Goal: Transaction & Acquisition: Purchase product/service

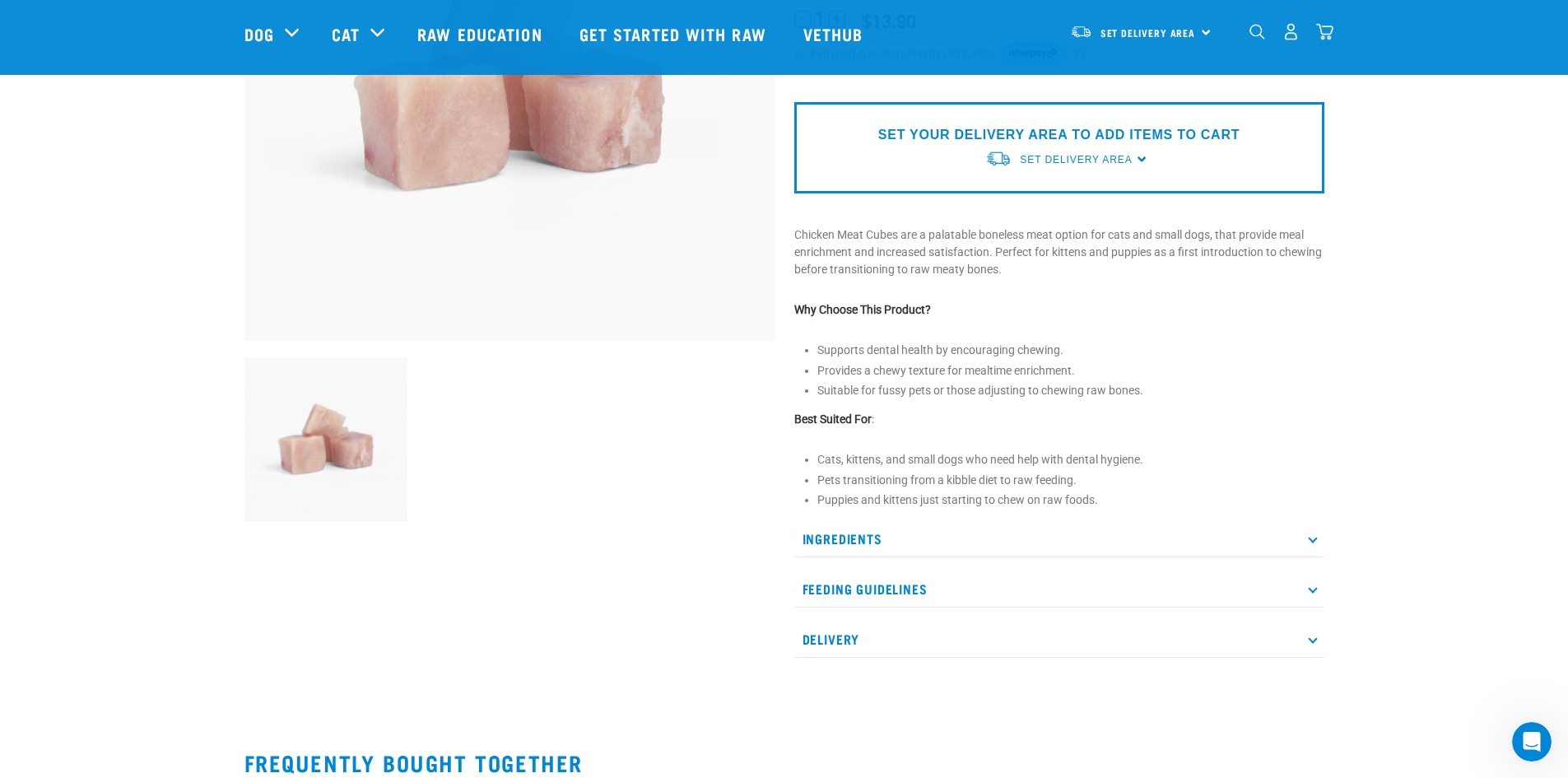
scroll to position [310, 0]
click at [867, 531] on p "Ingredients" at bounding box center [1058, 538] width 530 height 37
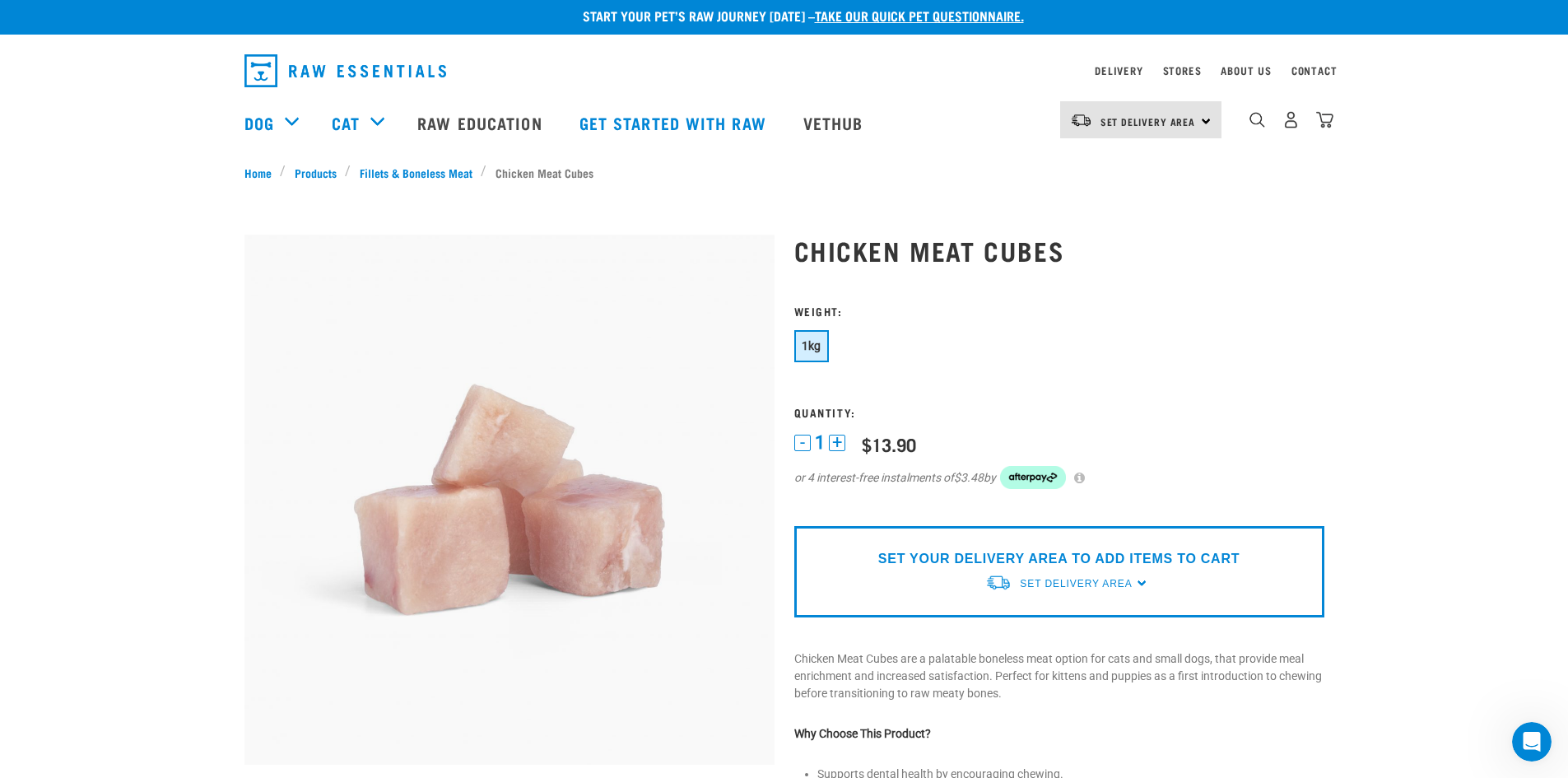
scroll to position [0, 0]
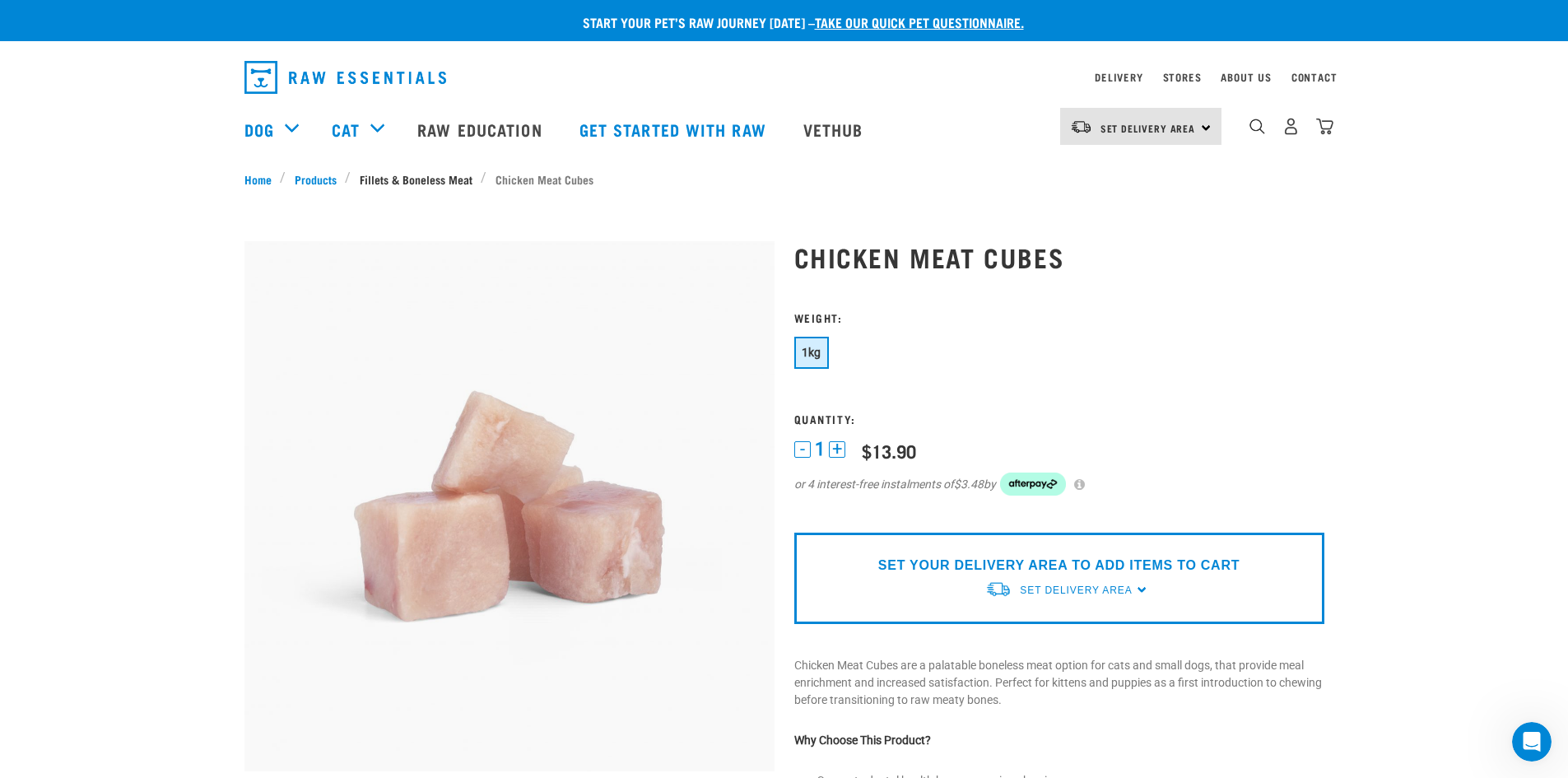
click at [417, 181] on link "Fillets & Boneless Meat" at bounding box center [416, 178] width 130 height 17
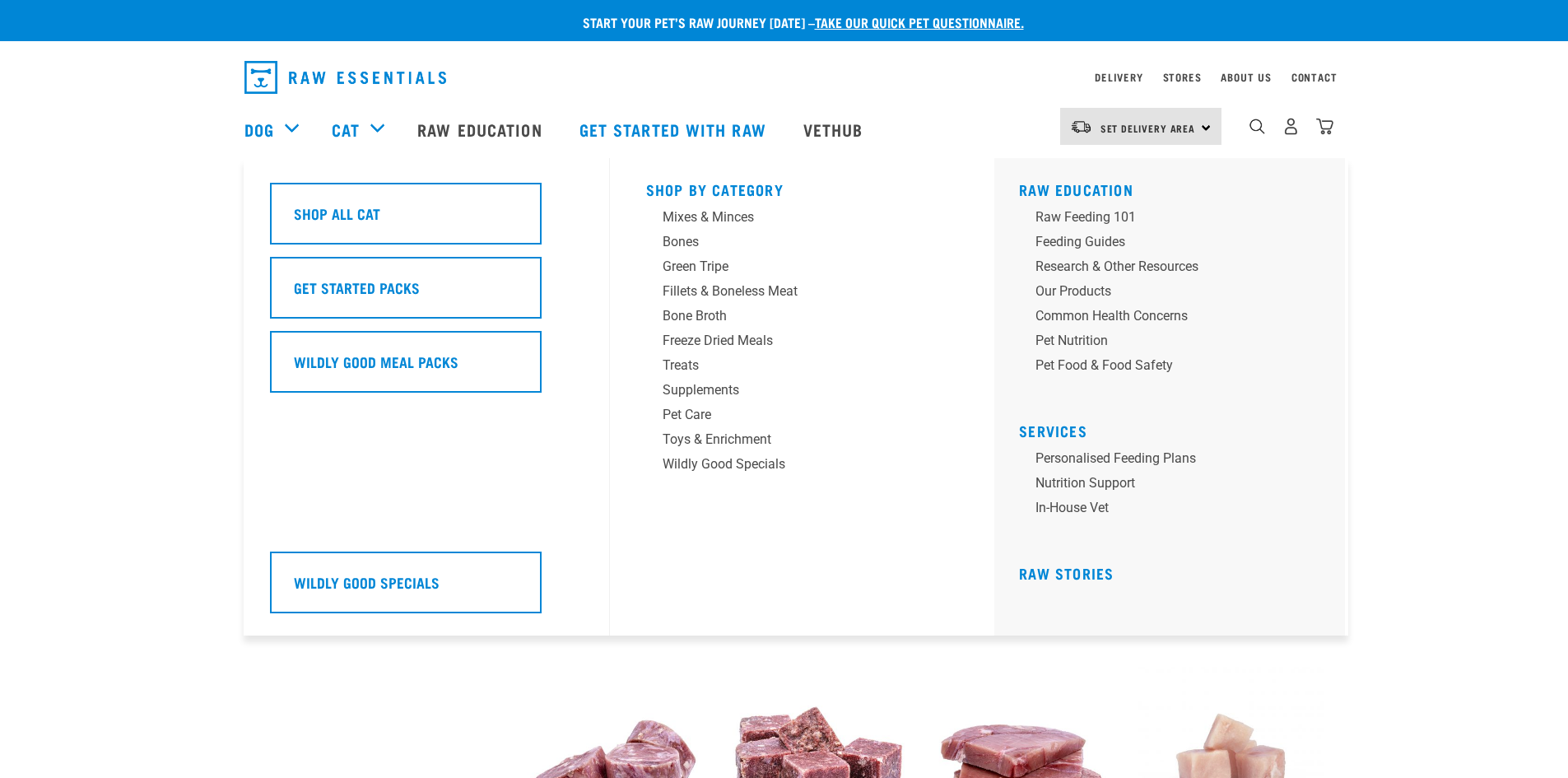
click at [372, 125] on div "Cat" at bounding box center [366, 129] width 69 height 66
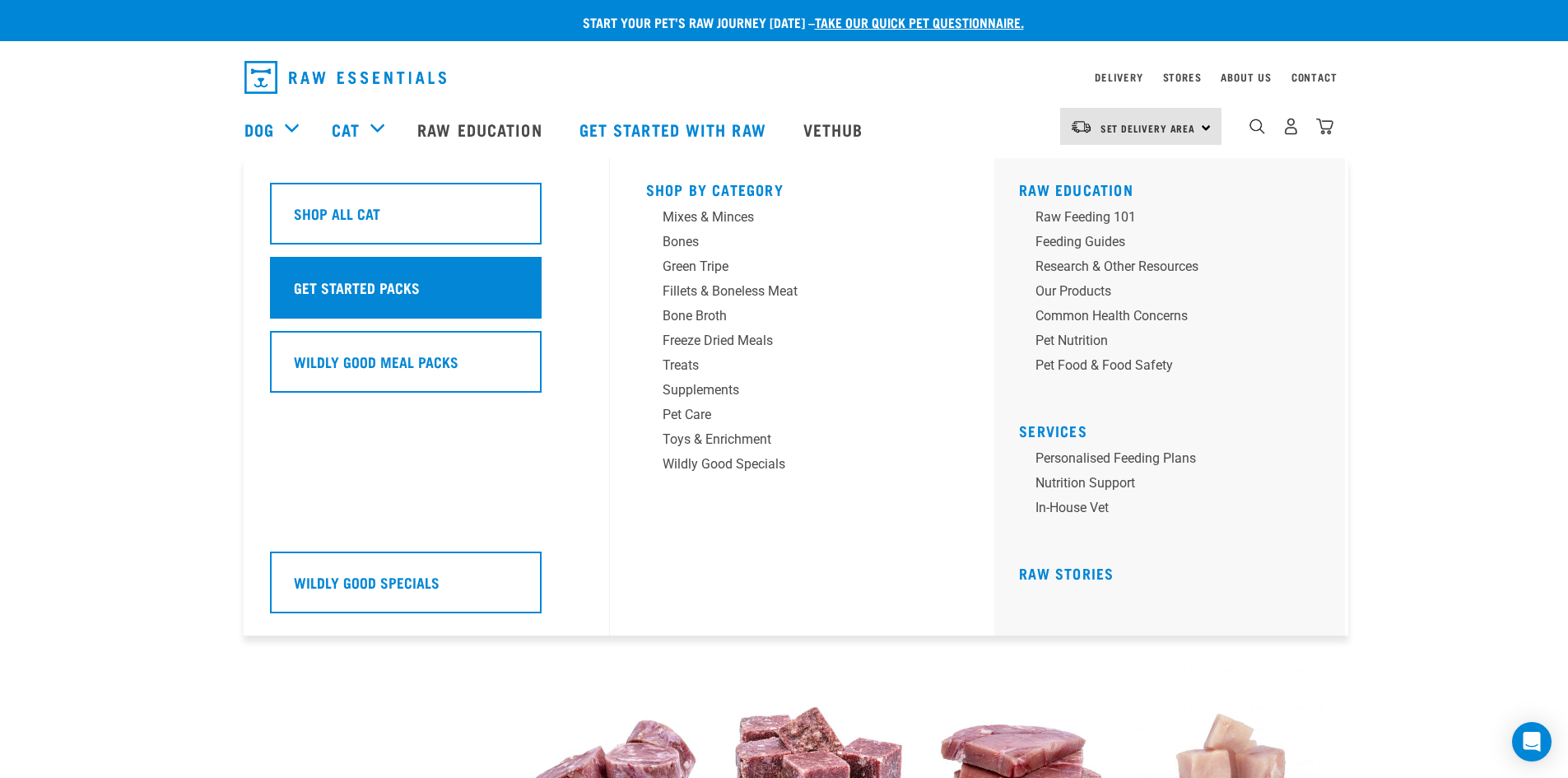
click at [372, 279] on h5 "Get Started Packs" at bounding box center [356, 287] width 126 height 21
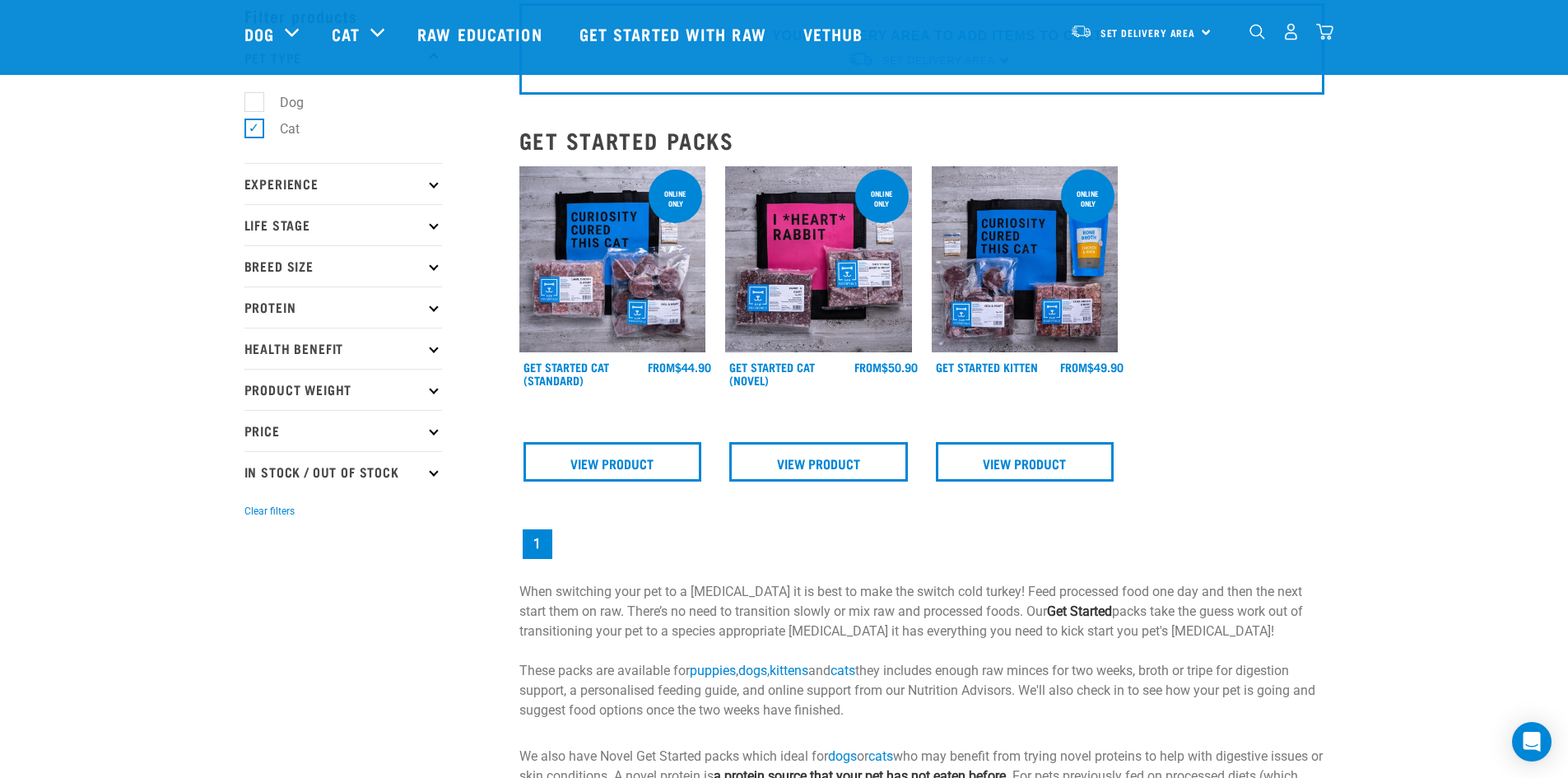
scroll to position [81, 0]
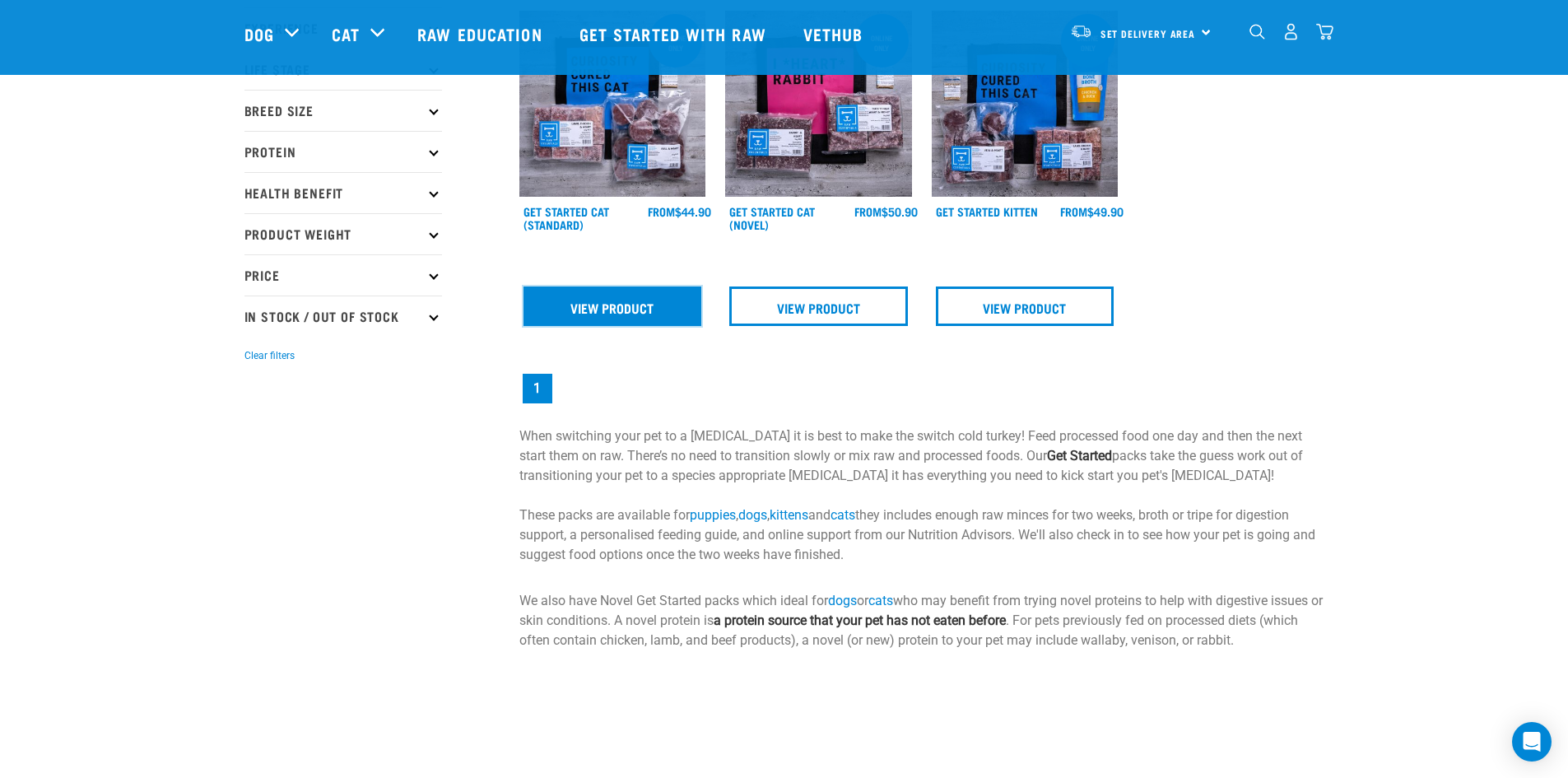
click at [616, 320] on link "View Product" at bounding box center [613, 306] width 178 height 39
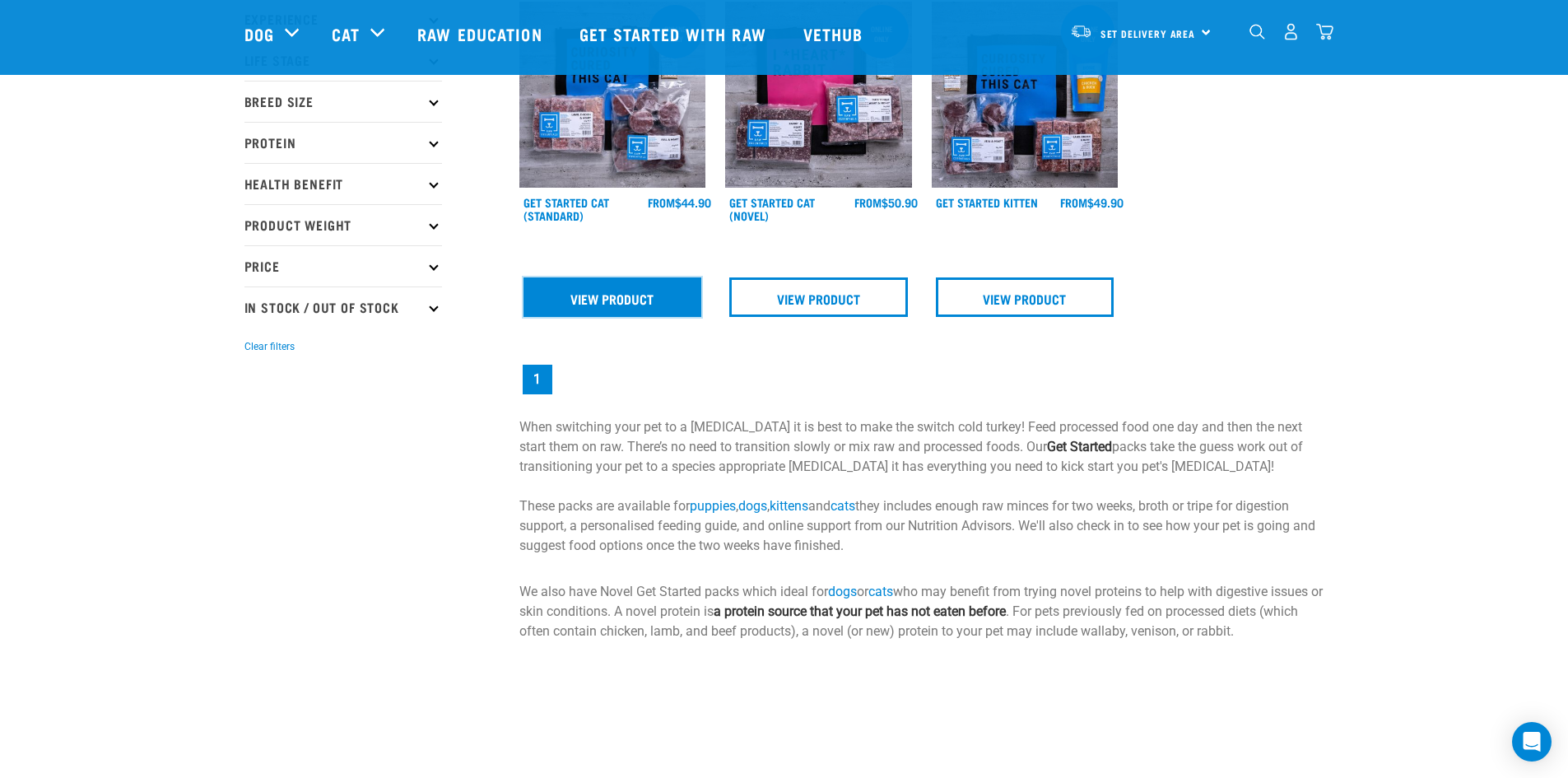
scroll to position [245, 0]
